Goal: Find specific page/section: Find specific page/section

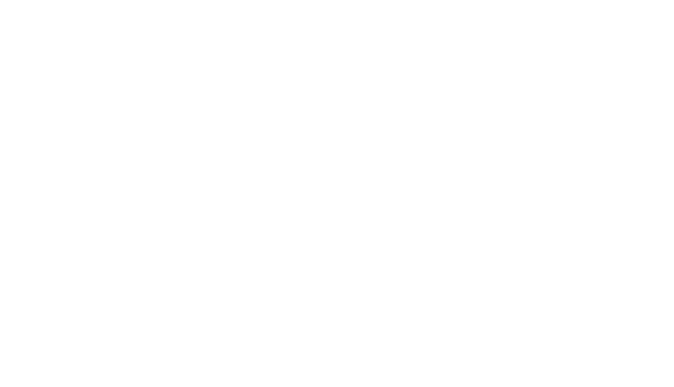
select select "Song"
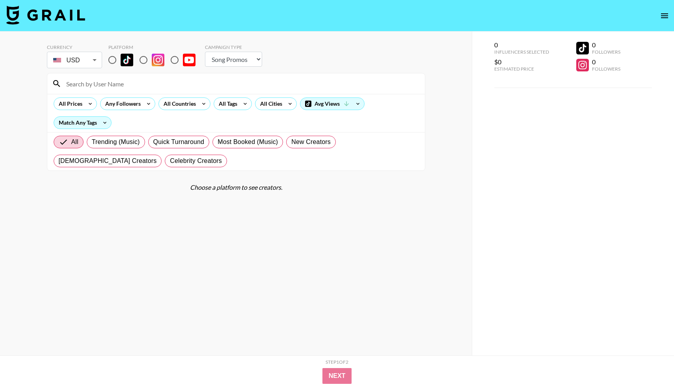
click at [114, 62] on input "radio" at bounding box center [112, 60] width 17 height 17
radio input "true"
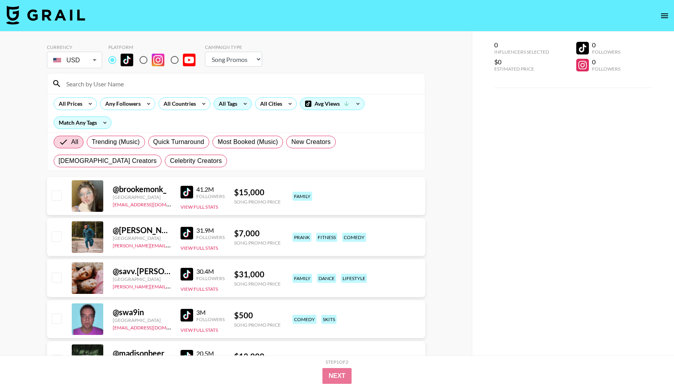
click at [243, 105] on icon at bounding box center [245, 104] width 13 height 12
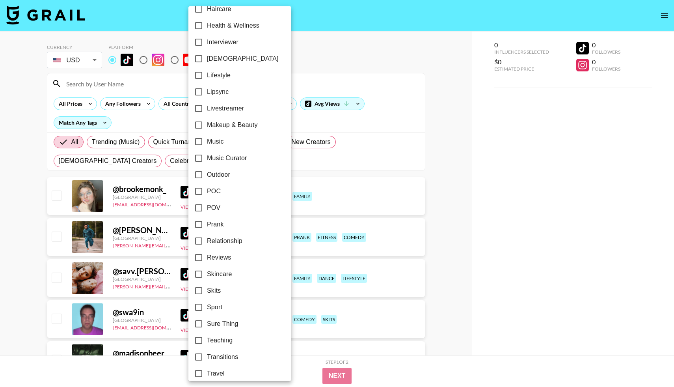
scroll to position [367, 0]
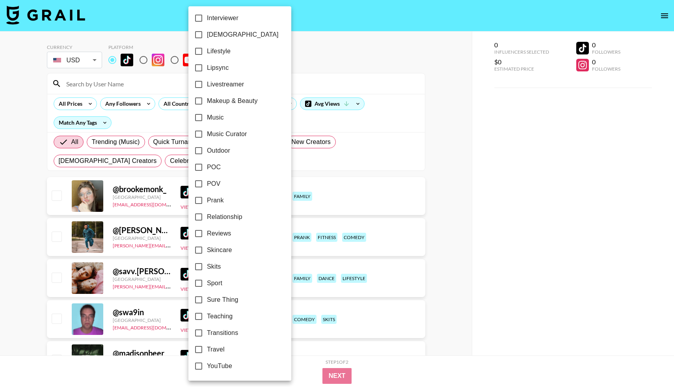
click at [293, 84] on div at bounding box center [337, 193] width 674 height 387
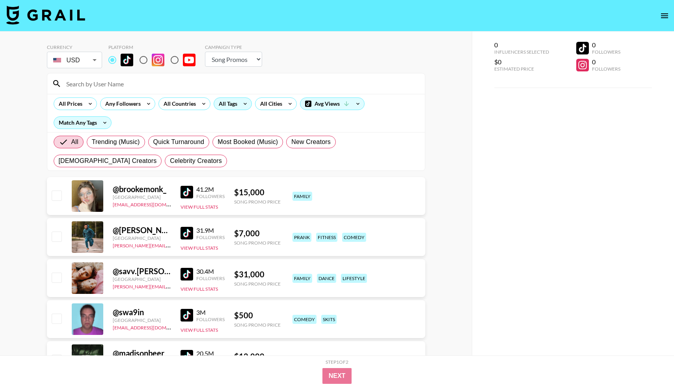
click at [234, 104] on div "All Tags" at bounding box center [226, 104] width 25 height 12
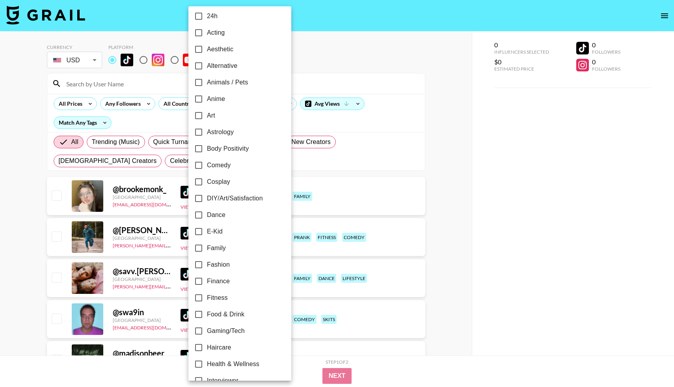
scroll to position [4, 0]
click at [201, 65] on input "Alternative" at bounding box center [198, 66] width 17 height 17
checkbox input "true"
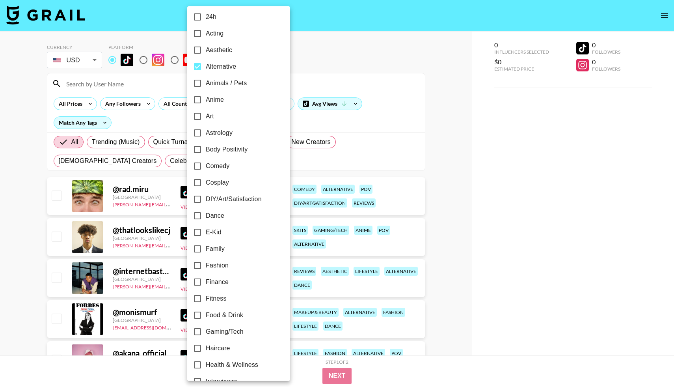
click at [315, 42] on div at bounding box center [337, 193] width 674 height 387
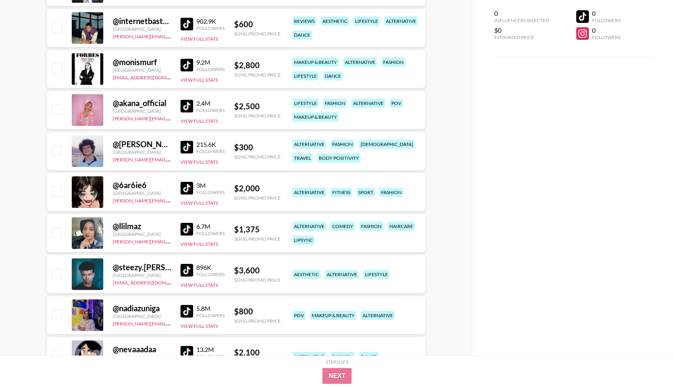
scroll to position [280, 0]
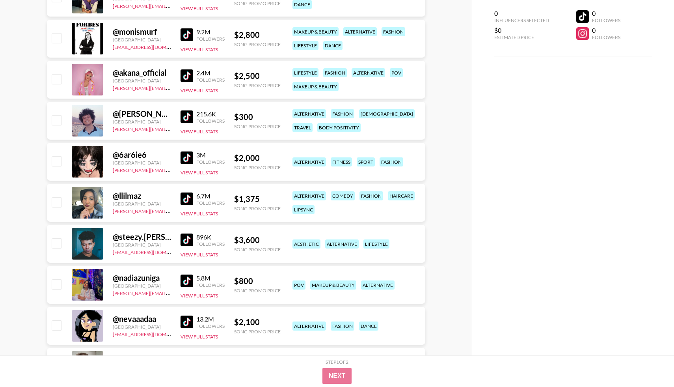
click at [186, 200] on img at bounding box center [187, 198] width 13 height 13
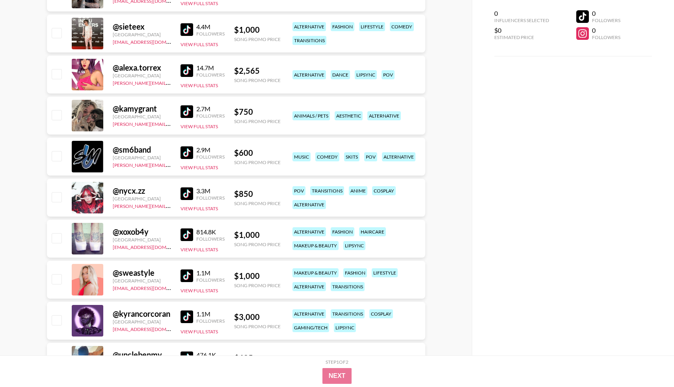
scroll to position [656, 0]
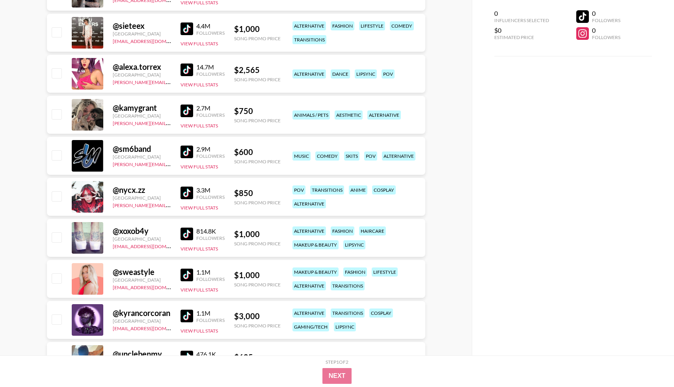
click at [190, 195] on img at bounding box center [187, 193] width 13 height 13
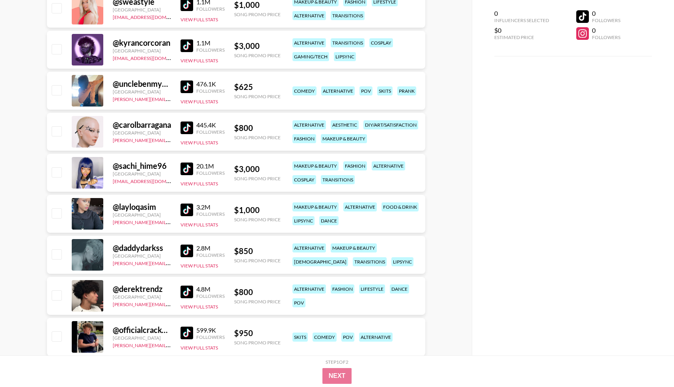
scroll to position [926, 0]
click at [183, 129] on img at bounding box center [187, 127] width 13 height 13
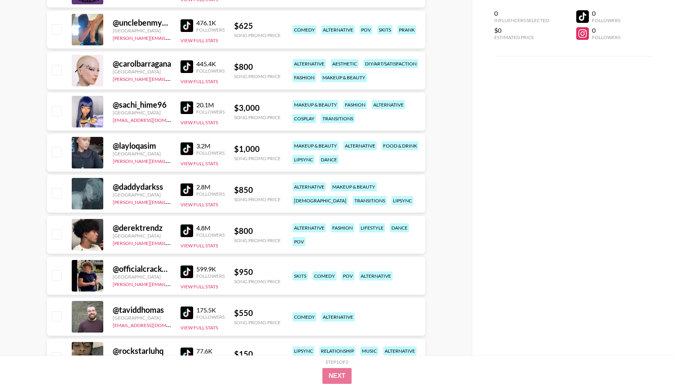
click at [187, 192] on img at bounding box center [187, 189] width 13 height 13
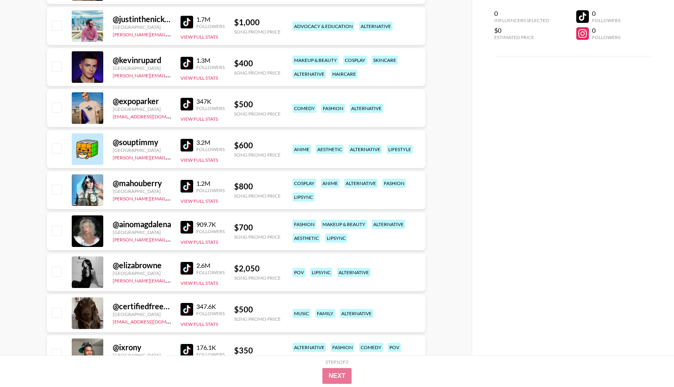
scroll to position [1362, 0]
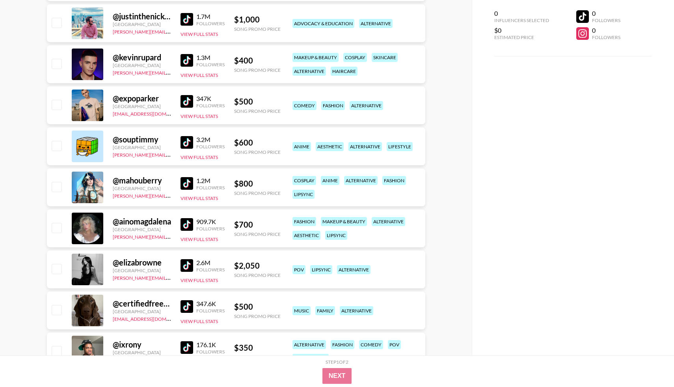
click at [181, 220] on img at bounding box center [187, 224] width 13 height 13
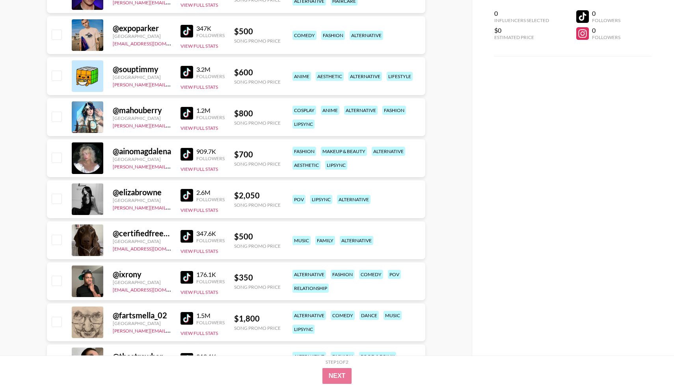
scroll to position [1451, 0]
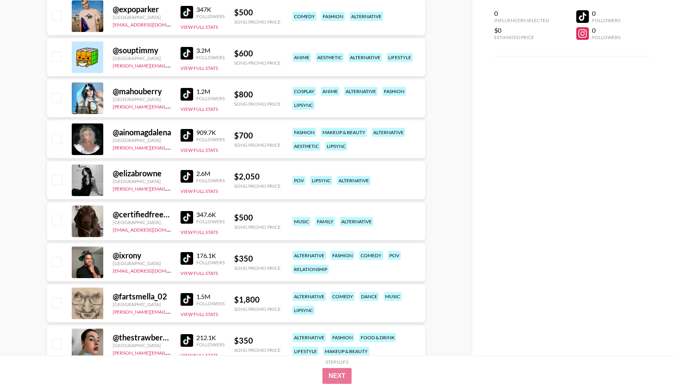
click at [189, 178] on img at bounding box center [187, 176] width 13 height 13
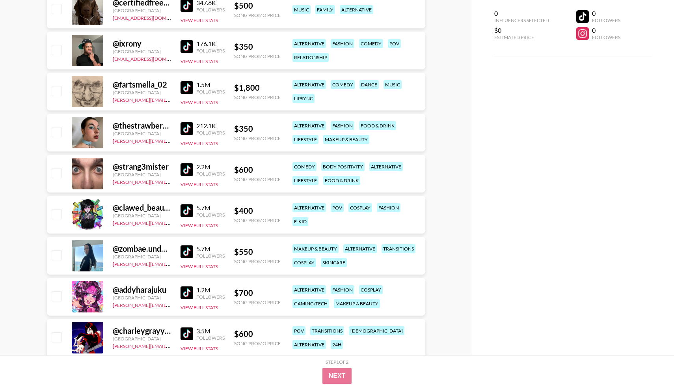
scroll to position [1664, 0]
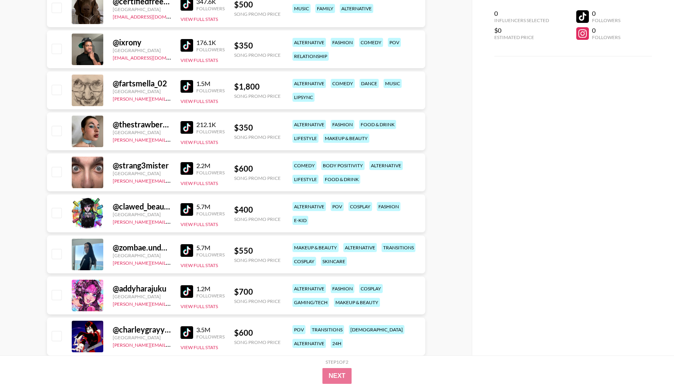
click at [183, 252] on img at bounding box center [187, 250] width 13 height 13
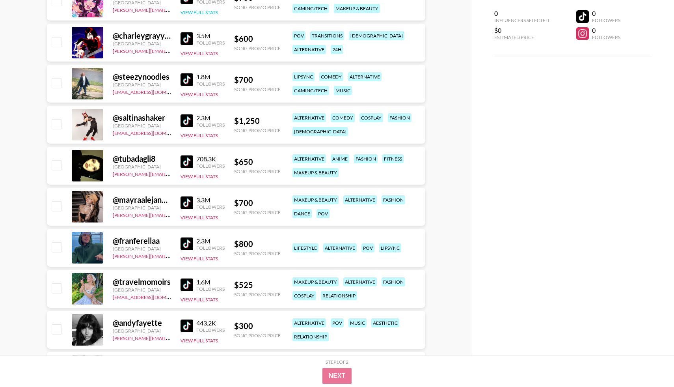
scroll to position [1959, 0]
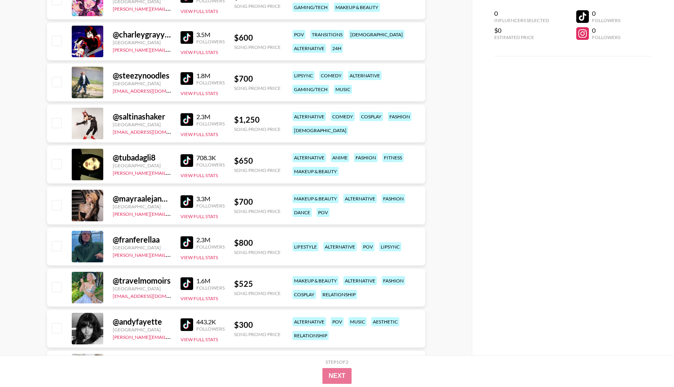
click at [189, 212] on div "3.3M Followers View Full Stats" at bounding box center [203, 206] width 44 height 28
click at [189, 204] on img at bounding box center [187, 201] width 13 height 13
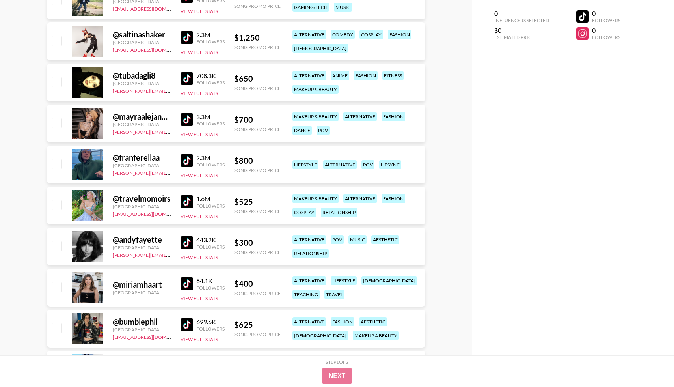
scroll to position [2041, 0]
click at [189, 240] on img at bounding box center [187, 243] width 13 height 13
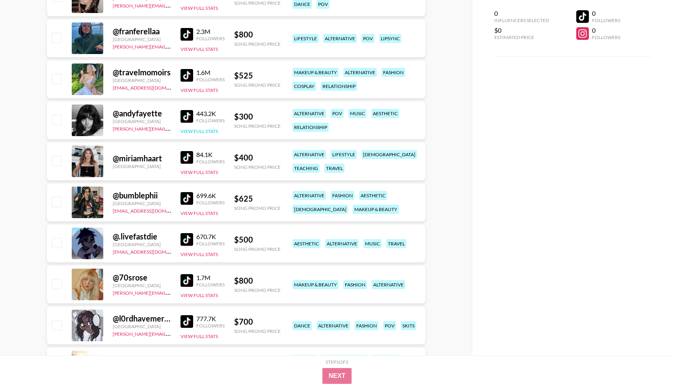
scroll to position [2178, 0]
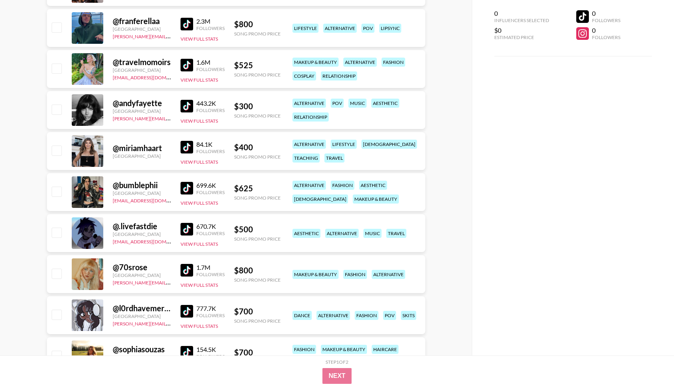
click at [184, 188] on img at bounding box center [187, 188] width 13 height 13
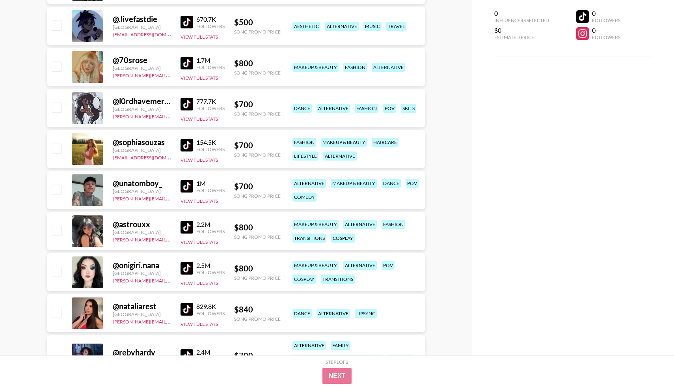
scroll to position [2393, 0]
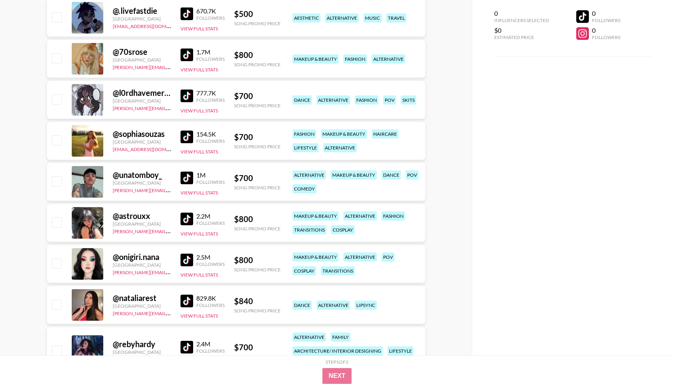
click at [187, 218] on img at bounding box center [187, 219] width 13 height 13
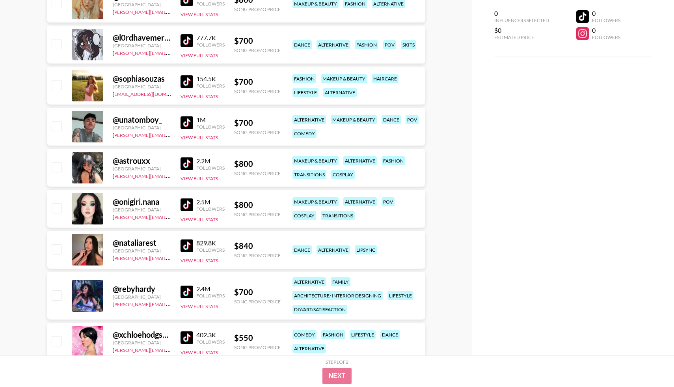
scroll to position [2449, 0]
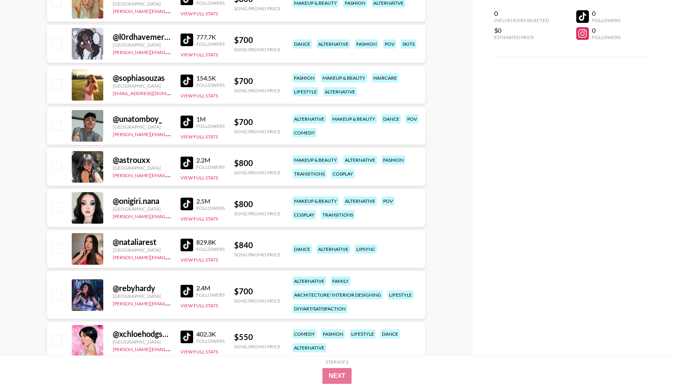
click at [192, 204] on img at bounding box center [187, 204] width 13 height 13
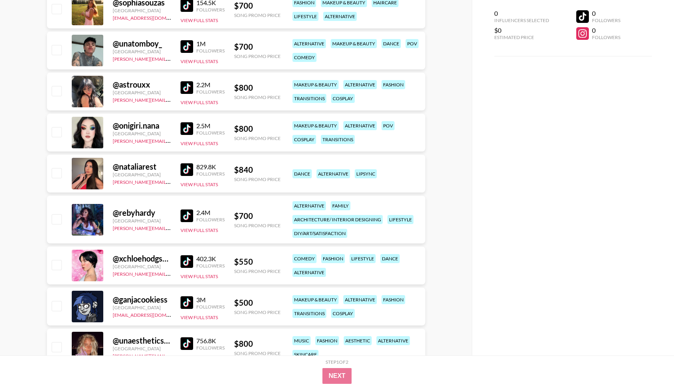
click at [190, 218] on img at bounding box center [187, 215] width 13 height 13
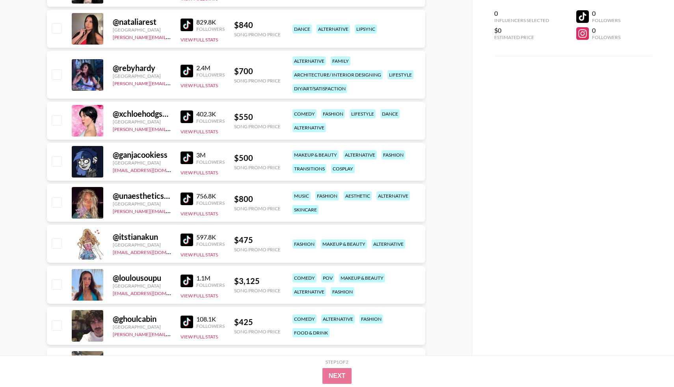
scroll to position [2673, 0]
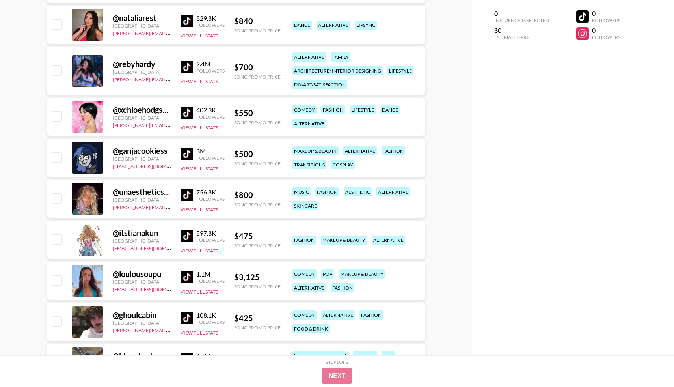
click at [190, 156] on img at bounding box center [187, 154] width 13 height 13
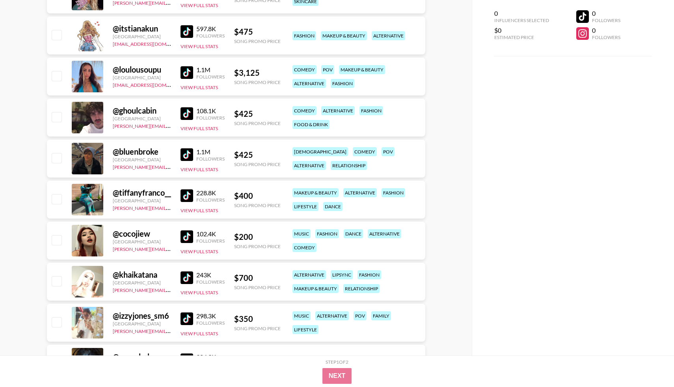
scroll to position [2878, 0]
click at [191, 237] on img at bounding box center [187, 236] width 13 height 13
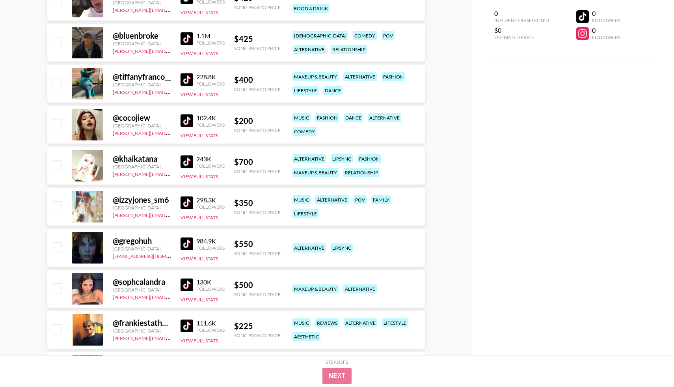
scroll to position [2998, 0]
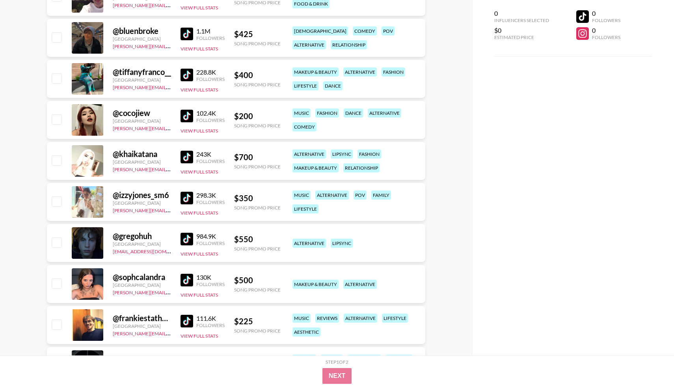
click at [186, 239] on img at bounding box center [187, 239] width 13 height 13
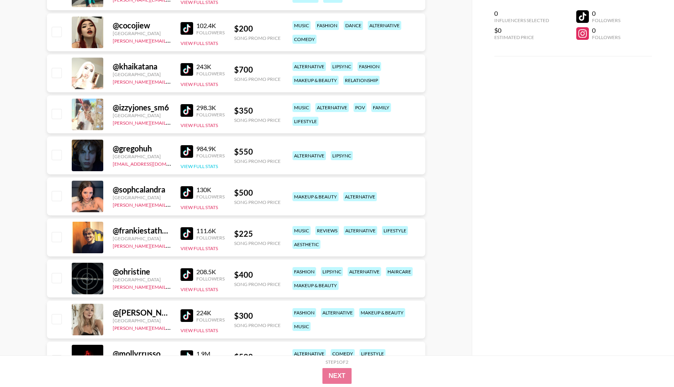
scroll to position [3086, 0]
click at [190, 195] on img at bounding box center [187, 192] width 13 height 13
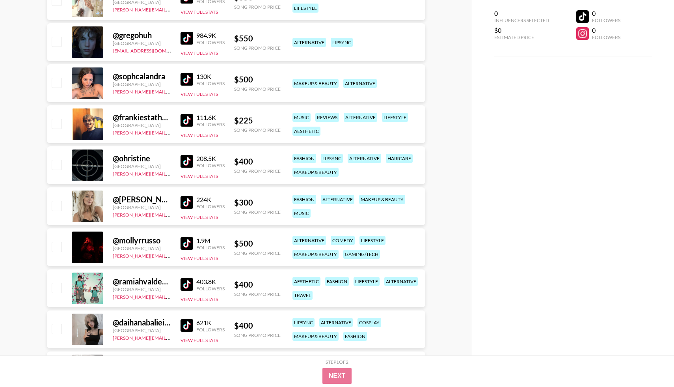
scroll to position [3214, 0]
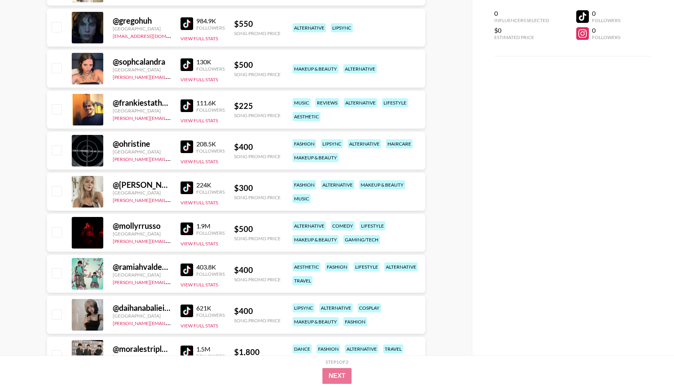
click at [186, 189] on img at bounding box center [187, 187] width 13 height 13
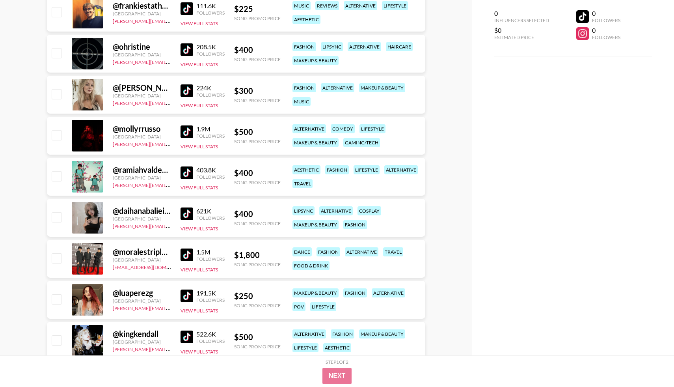
scroll to position [3311, 0]
click at [192, 215] on img at bounding box center [187, 213] width 13 height 13
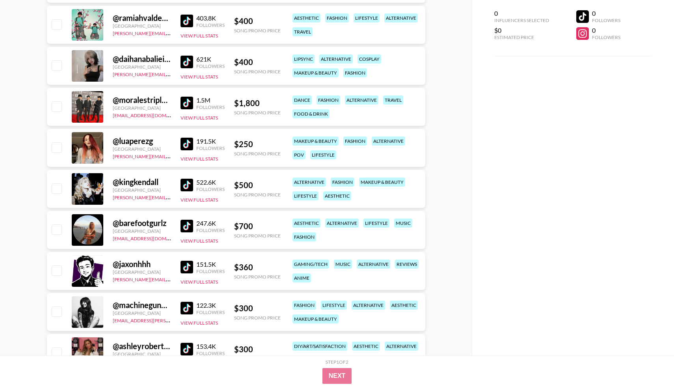
scroll to position [3464, 0]
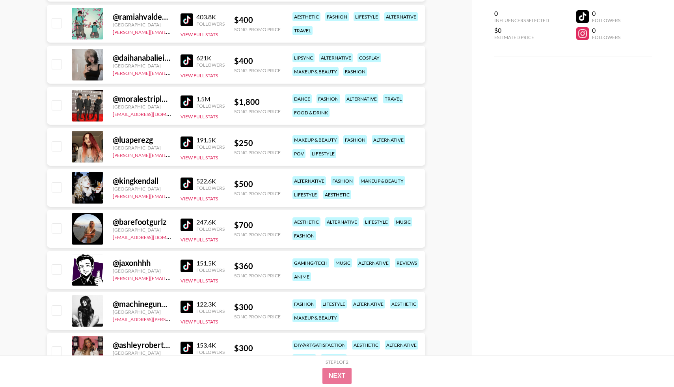
click at [184, 184] on img at bounding box center [187, 183] width 13 height 13
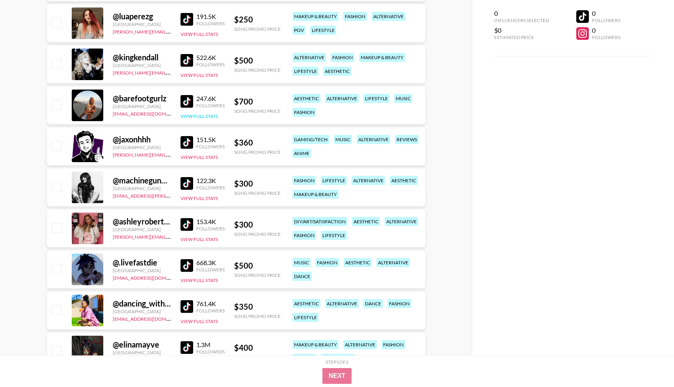
scroll to position [3588, 0]
click at [185, 183] on img at bounding box center [187, 183] width 13 height 13
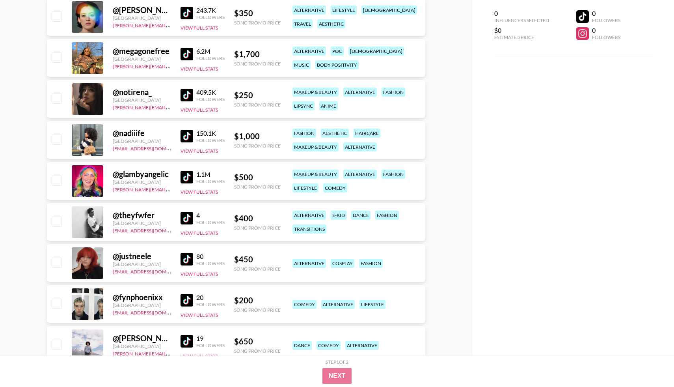
scroll to position [4251, 0]
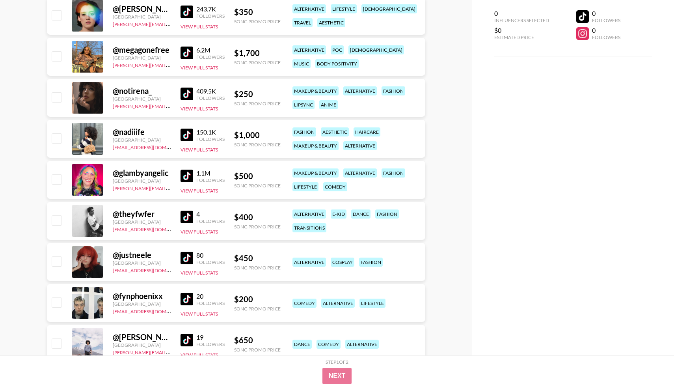
click at [182, 93] on img at bounding box center [187, 94] width 13 height 13
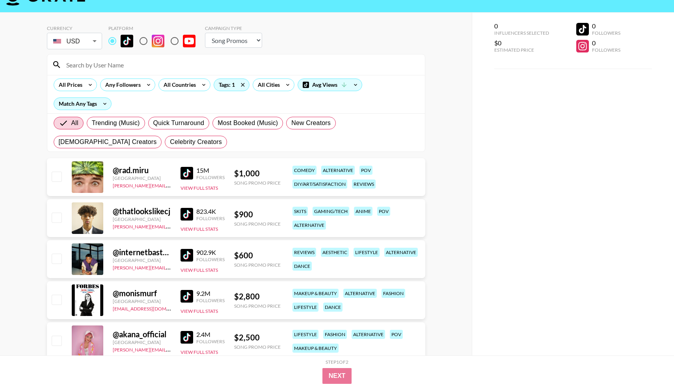
scroll to position [0, 0]
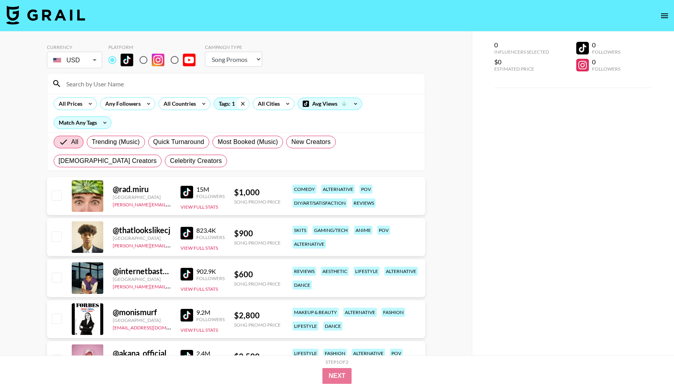
click at [243, 103] on icon at bounding box center [243, 104] width 13 height 12
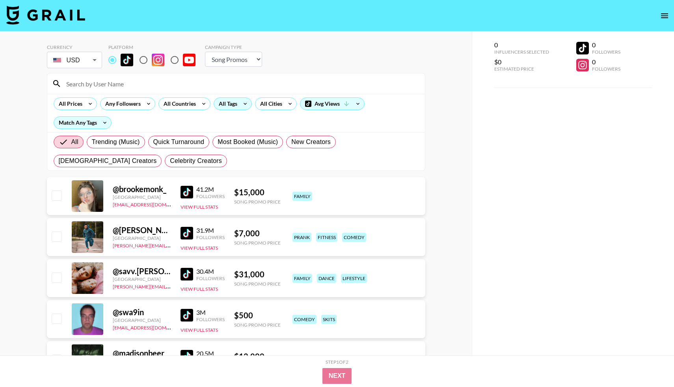
click at [230, 104] on div "All Tags" at bounding box center [226, 104] width 25 height 12
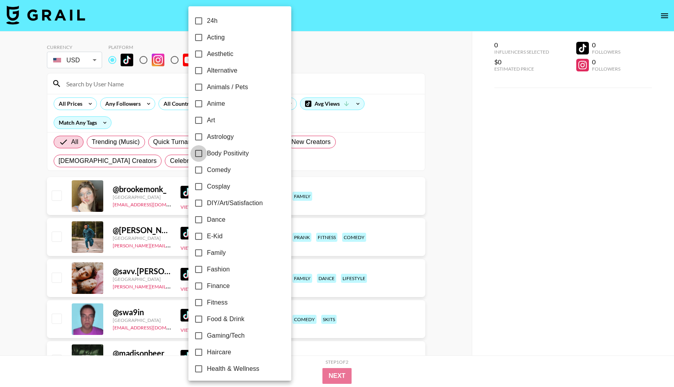
click at [198, 154] on input "Body Positivity" at bounding box center [198, 153] width 17 height 17
checkbox input "true"
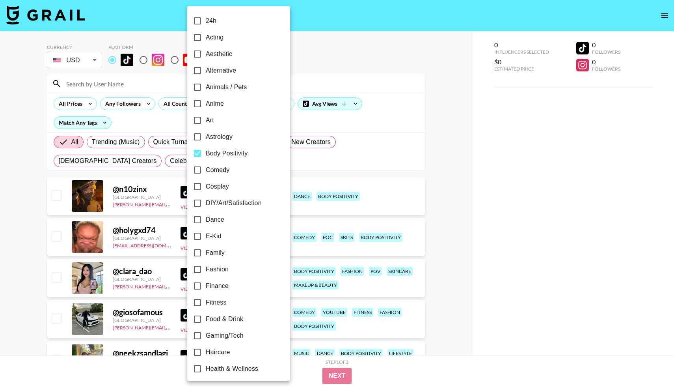
click at [18, 293] on div at bounding box center [337, 193] width 674 height 387
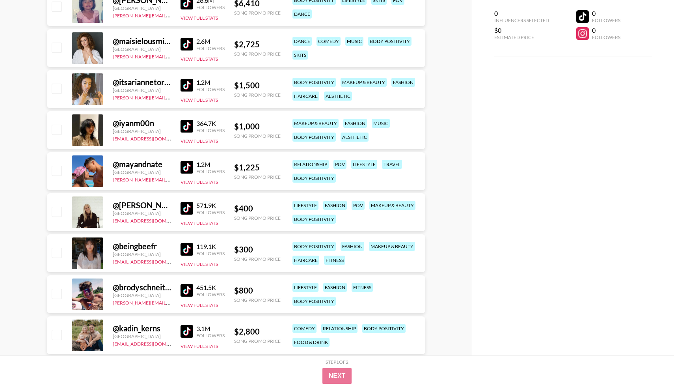
scroll to position [603, 0]
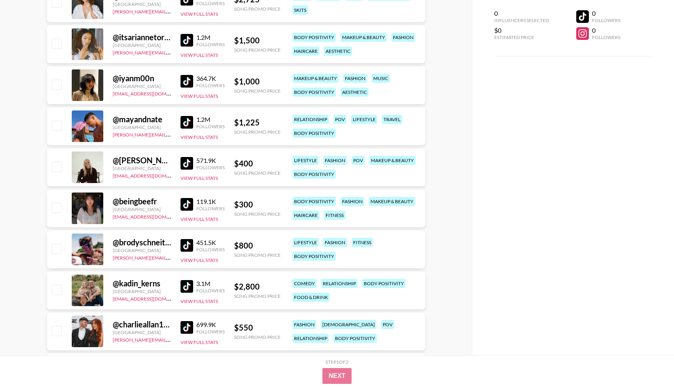
click at [181, 80] on img at bounding box center [187, 81] width 13 height 13
